Goal: Information Seeking & Learning: Find specific fact

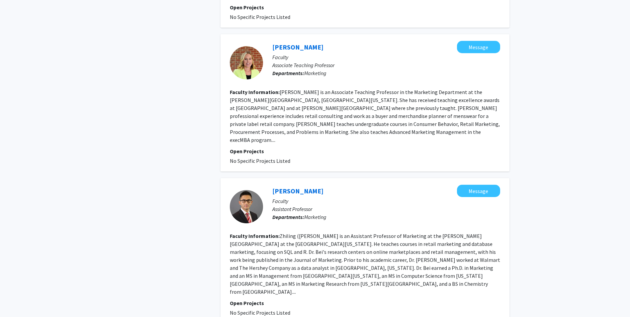
scroll to position [1105, 0]
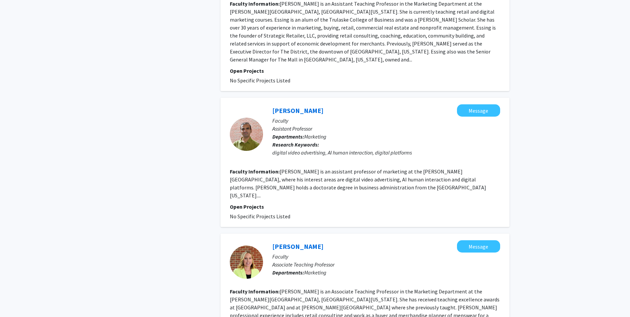
checkbox input "false"
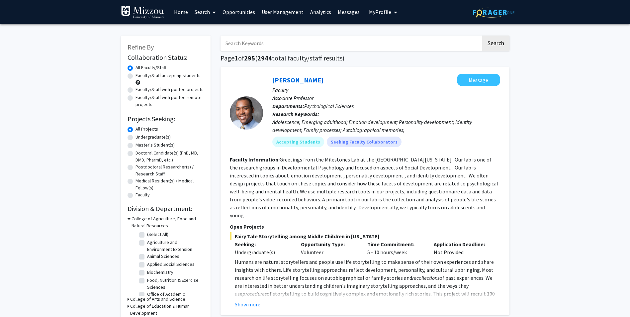
click at [273, 46] on input "Search Keywords" at bounding box center [350, 43] width 261 height 15
type input "sparks"
click at [482, 36] on button "Search" at bounding box center [495, 43] width 27 height 15
type input "[PERSON_NAME]"
click at [482, 36] on button "Search" at bounding box center [495, 43] width 27 height 15
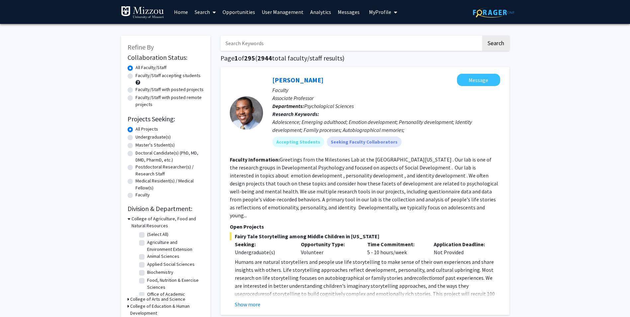
click at [283, 45] on input "Search Keywords" at bounding box center [350, 43] width 261 height 15
type input "[PERSON_NAME]"
click at [482, 36] on button "Search" at bounding box center [495, 43] width 27 height 15
click at [236, 41] on input "Search Keywords" at bounding box center [350, 43] width 261 height 15
type input "[PERSON_NAME]"
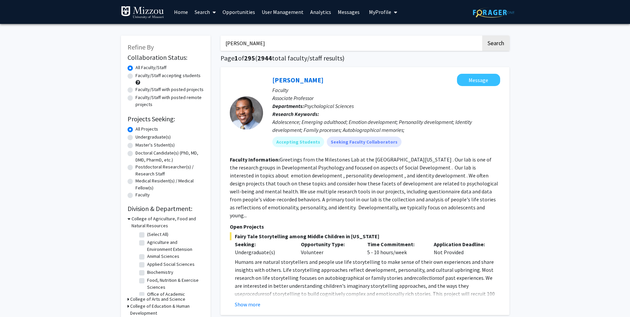
click at [482, 36] on button "Search" at bounding box center [495, 43] width 27 height 15
click at [241, 41] on input "Search Keywords" at bounding box center [350, 43] width 261 height 15
type input "[PERSON_NAME]"
click at [482, 36] on button "Search" at bounding box center [495, 43] width 27 height 15
type input "[PERSON_NAME]"
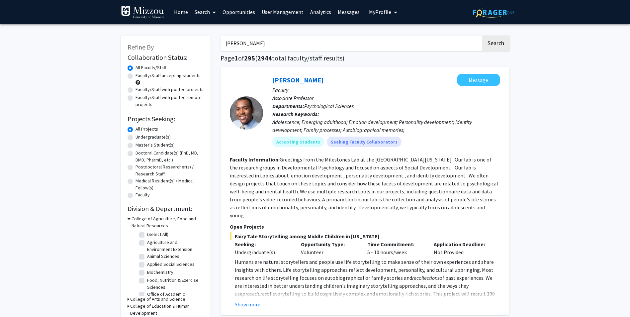
click at [482, 36] on button "Search" at bounding box center [495, 43] width 27 height 15
click at [278, 42] on input "Search Keywords" at bounding box center [350, 43] width 261 height 15
click at [482, 36] on button "Search" at bounding box center [495, 43] width 27 height 15
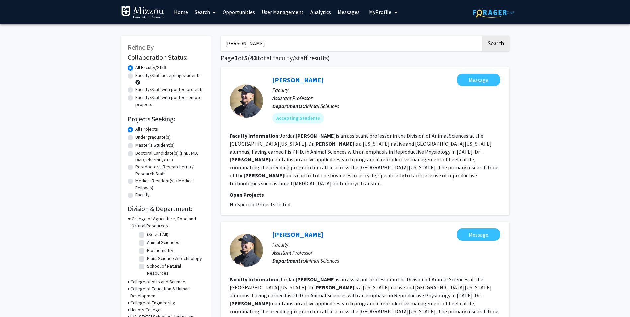
click at [225, 40] on input "[PERSON_NAME]" at bounding box center [350, 43] width 261 height 15
click at [492, 38] on button "Search" at bounding box center [495, 43] width 27 height 15
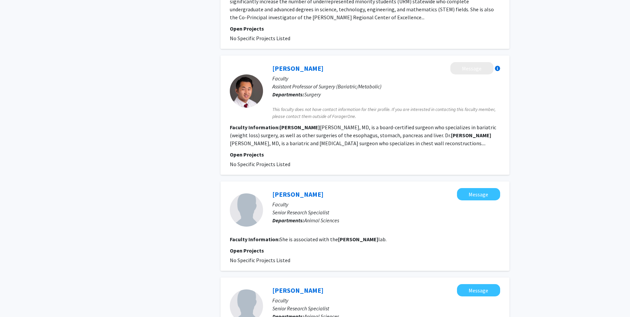
scroll to position [730, 0]
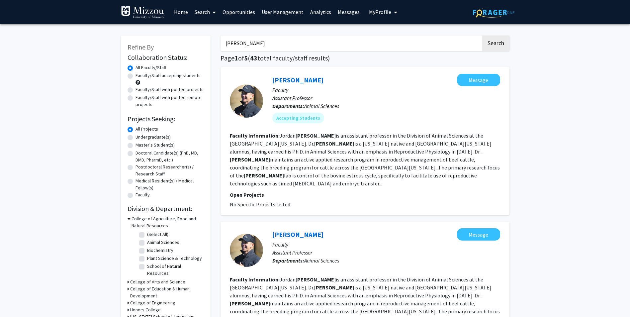
click at [264, 47] on input "[PERSON_NAME]" at bounding box center [350, 43] width 261 height 15
click at [482, 36] on button "Search" at bounding box center [495, 43] width 27 height 15
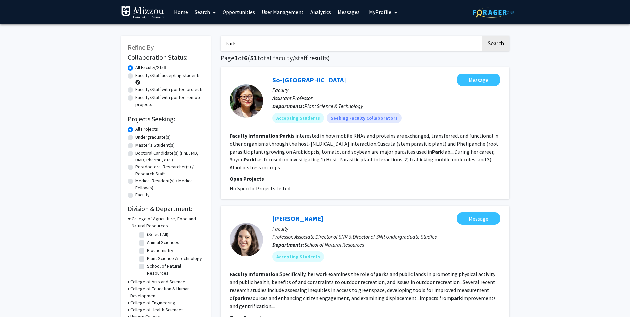
type input "[PERSON_NAME]"
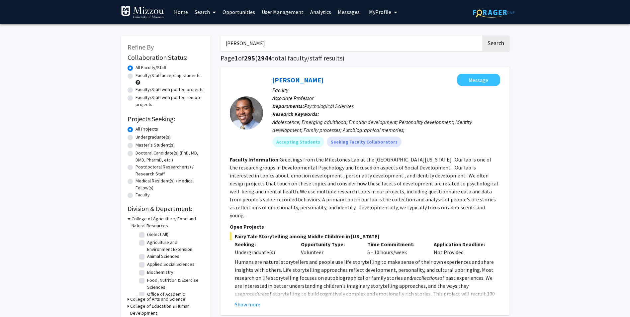
type input "[PERSON_NAME]"
click at [482, 36] on button "Search" at bounding box center [495, 43] width 27 height 15
type input "[PERSON_NAME]"
click at [482, 36] on button "Search" at bounding box center [495, 43] width 27 height 15
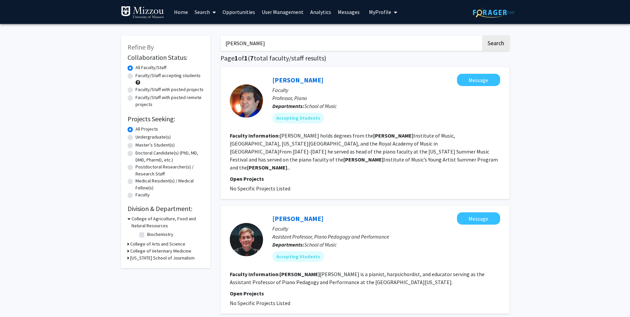
click at [226, 41] on input "[PERSON_NAME]" at bounding box center [350, 43] width 261 height 15
click at [482, 36] on button "Search" at bounding box center [495, 43] width 27 height 15
type input "C"
click at [482, 36] on button "Search" at bounding box center [495, 43] width 27 height 15
drag, startPoint x: 253, startPoint y: 44, endPoint x: 205, endPoint y: 39, distance: 48.0
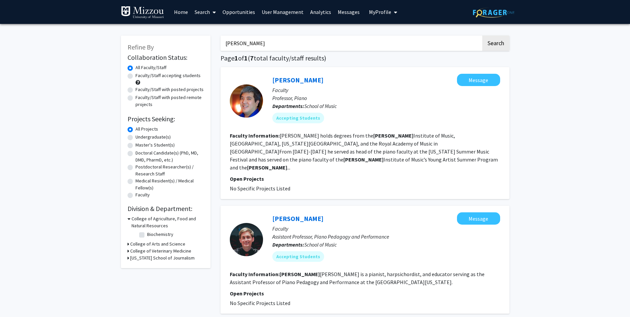
type input "K"
click at [482, 36] on button "Search" at bounding box center [495, 43] width 27 height 15
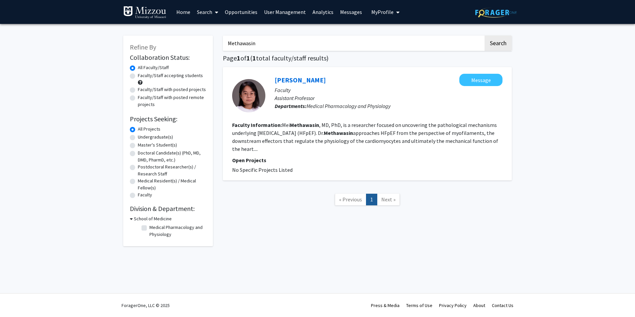
type input "[PERSON_NAME]"
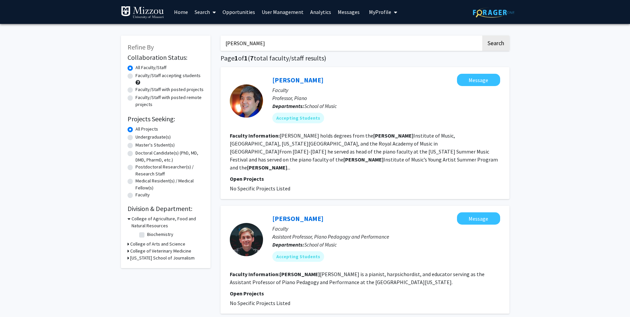
drag, startPoint x: 244, startPoint y: 45, endPoint x: 220, endPoint y: 42, distance: 24.5
click at [220, 42] on input "[PERSON_NAME]" at bounding box center [350, 43] width 261 height 15
click at [482, 36] on button "Search" at bounding box center [495, 43] width 27 height 15
drag, startPoint x: 256, startPoint y: 45, endPoint x: 213, endPoint y: 41, distance: 42.4
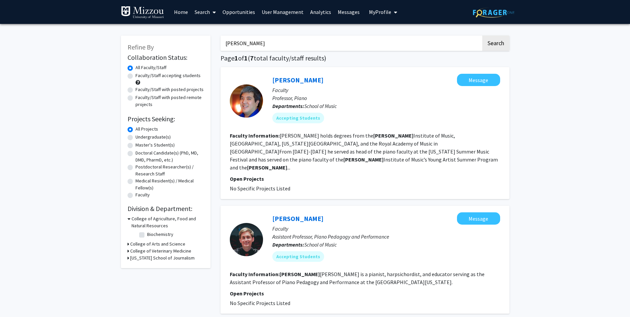
click at [482, 36] on button "Search" at bounding box center [495, 43] width 27 height 15
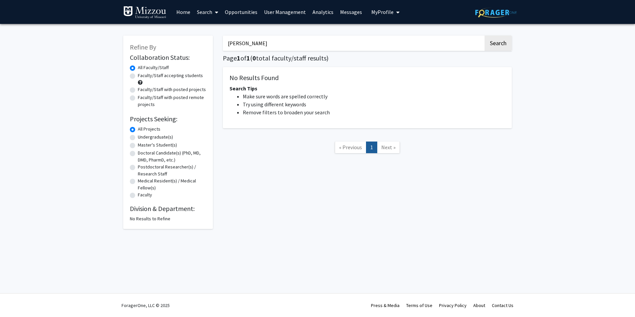
drag, startPoint x: 287, startPoint y: 44, endPoint x: 212, endPoint y: 35, distance: 75.5
click at [212, 35] on div "Refine By Collaboration Status: Collaboration Status All Faculty/Staff Collabor…" at bounding box center [317, 129] width 398 height 200
click at [484, 36] on button "Search" at bounding box center [497, 43] width 27 height 15
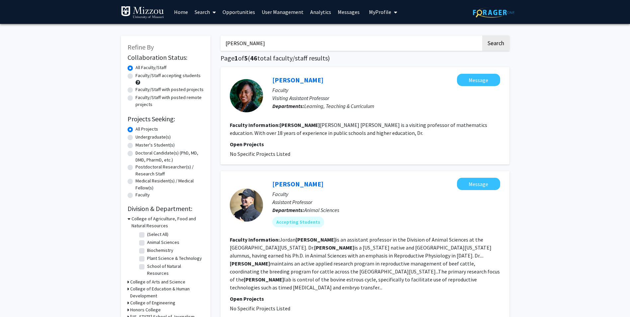
type input "[PERSON_NAME]"
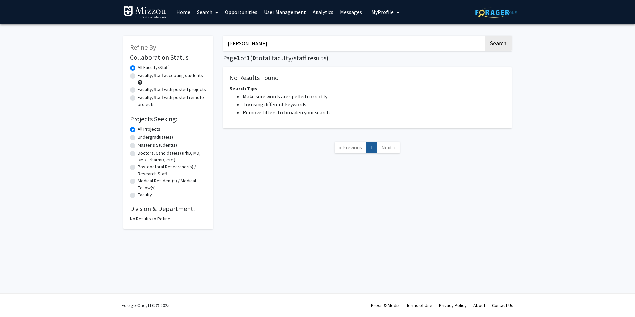
drag, startPoint x: 263, startPoint y: 45, endPoint x: 218, endPoint y: 39, distance: 45.5
click at [218, 39] on div "[PERSON_NAME] Search Page 1 of 1 ( 0 total faculty/staff results) No Results Fo…" at bounding box center [367, 129] width 299 height 200
